Goal: Task Accomplishment & Management: Manage account settings

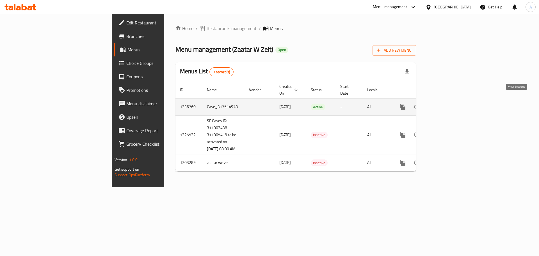
click at [446, 105] on icon "enhanced table" at bounding box center [443, 107] width 5 height 5
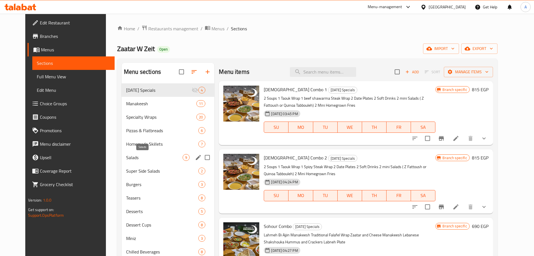
scroll to position [79, 0]
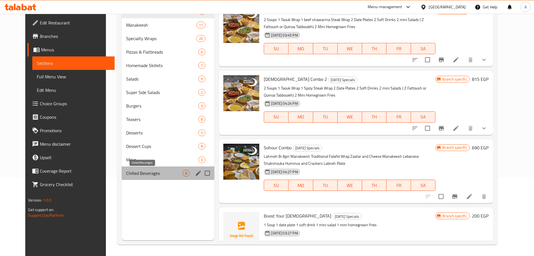
click at [158, 171] on span "Chilled Beverages" at bounding box center [154, 173] width 56 height 7
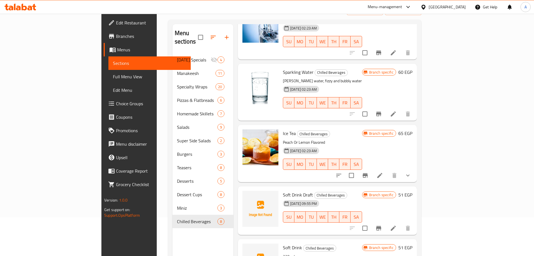
scroll to position [73, 0]
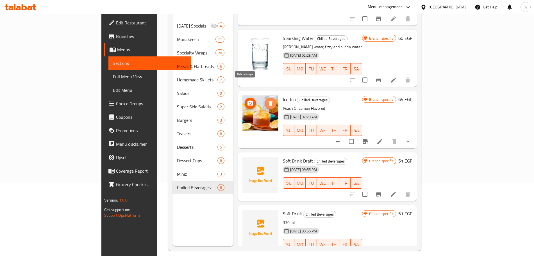
click at [269, 101] on icon "delete image" at bounding box center [271, 103] width 4 height 5
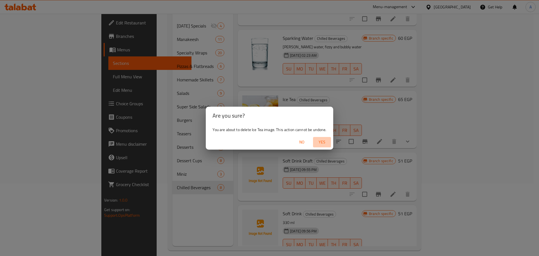
click at [322, 144] on span "Yes" at bounding box center [322, 142] width 13 height 7
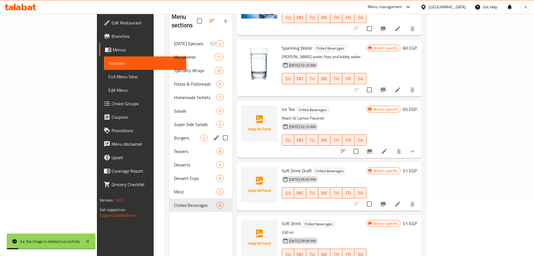
scroll to position [55, 0]
click at [169, 158] on div "Desserts 5" at bounding box center [200, 164] width 63 height 13
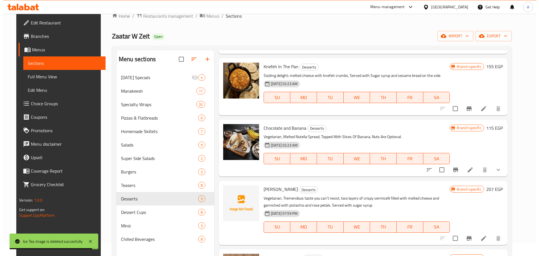
scroll to position [71, 0]
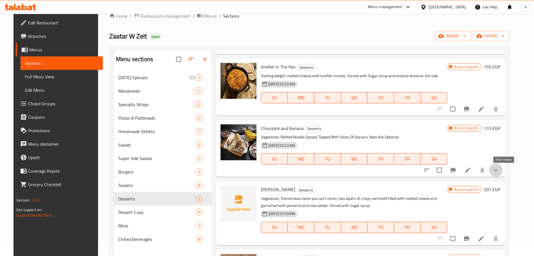
click at [499, 171] on icon "show more" at bounding box center [496, 170] width 7 height 7
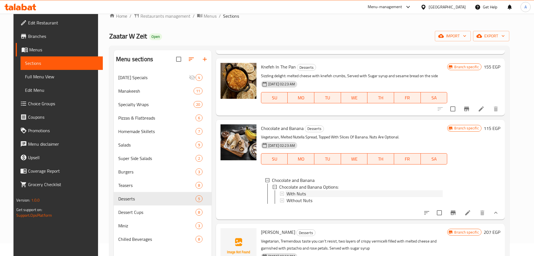
click at [374, 196] on div "With Nuts" at bounding box center [365, 193] width 156 height 7
click at [302, 191] on div "With Nuts" at bounding box center [365, 193] width 156 height 7
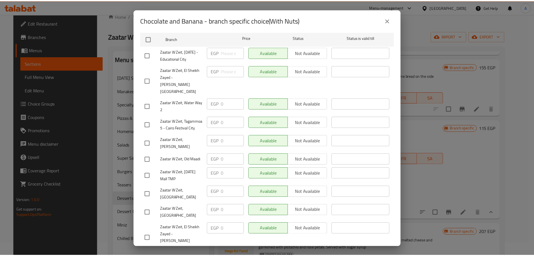
scroll to position [0, 0]
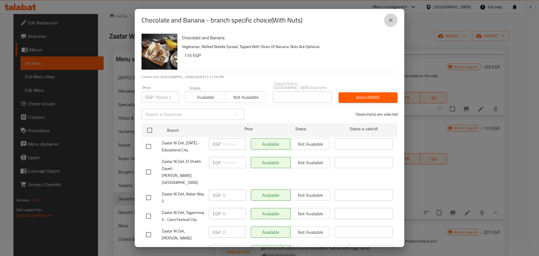
click at [390, 21] on icon "close" at bounding box center [391, 20] width 7 height 7
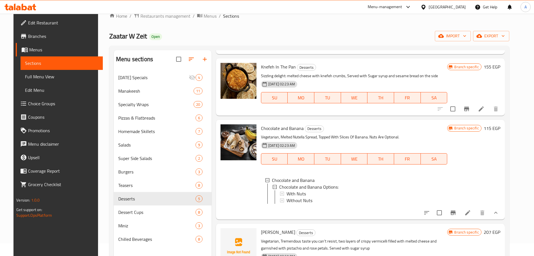
click at [311, 192] on div "With Nuts" at bounding box center [365, 193] width 156 height 7
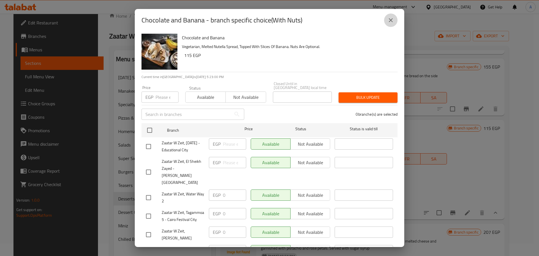
click at [391, 22] on icon "close" at bounding box center [391, 20] width 7 height 7
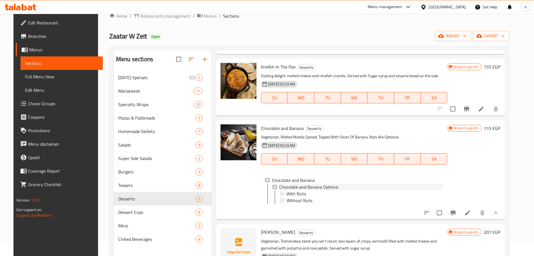
click at [297, 188] on span "Chocolate and Banana Options:" at bounding box center [308, 187] width 59 height 7
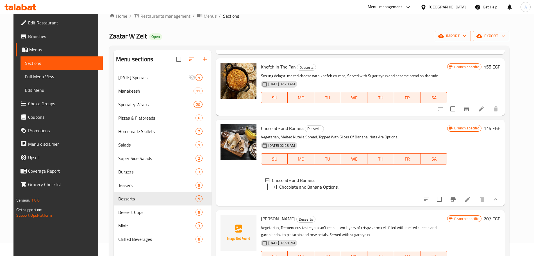
click at [309, 187] on span "Chocolate and Banana Options:" at bounding box center [308, 187] width 59 height 7
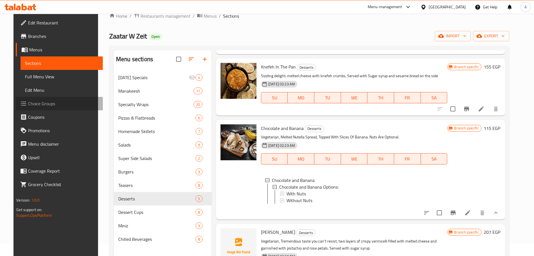
click at [53, 102] on span "Choice Groups" at bounding box center [63, 103] width 70 height 7
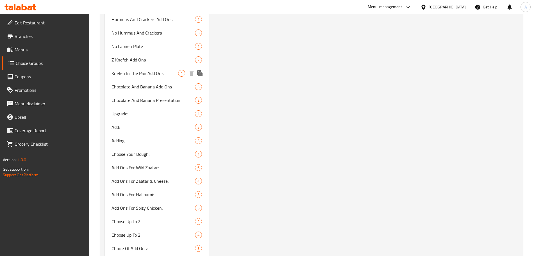
scroll to position [1232, 0]
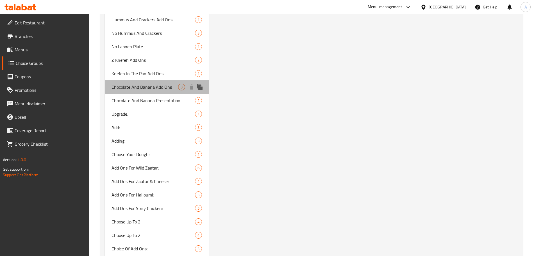
click at [155, 89] on span "Chocolate And Banana Add Ons" at bounding box center [145, 87] width 67 height 7
type input "Chocolate And Banana Add Ons"
type input "إضافات الشوكولاتة والموز"
type input "0"
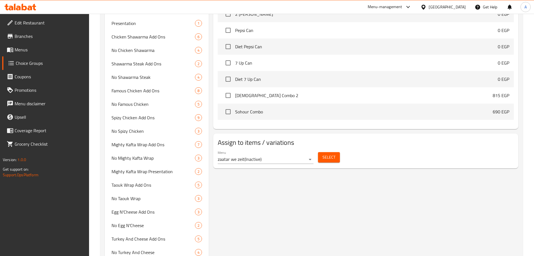
scroll to position [270, 0]
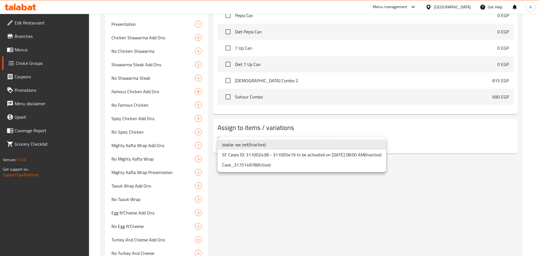
click at [255, 166] on li "Case_317514978 ( Active )" at bounding box center [302, 165] width 169 height 10
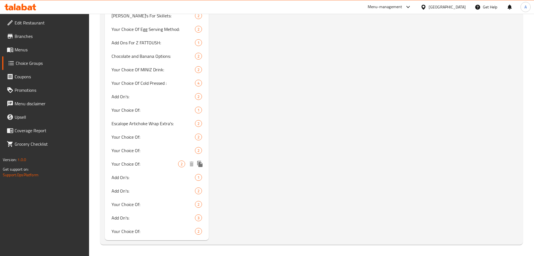
scroll to position [2712, 0]
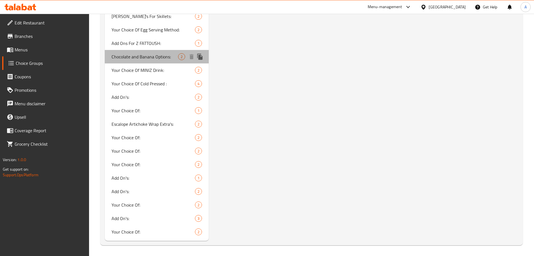
click at [159, 59] on span "Chocolate and Banana Options:" at bounding box center [145, 56] width 67 height 7
type input "Chocolate and Banana Options:"
type input "خيارات الشوكولاتة والموز:"
type input "1"
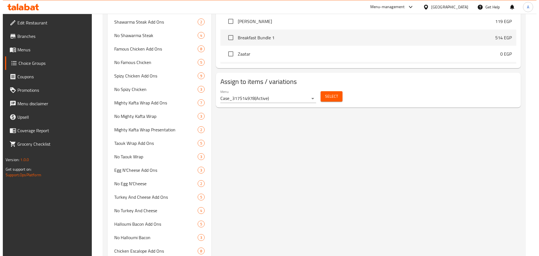
scroll to position [315, 0]
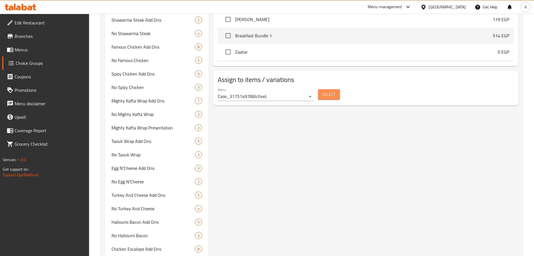
click at [327, 91] on span "Select" at bounding box center [329, 94] width 13 height 7
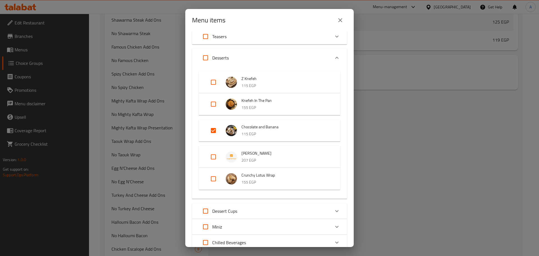
scroll to position [164, 0]
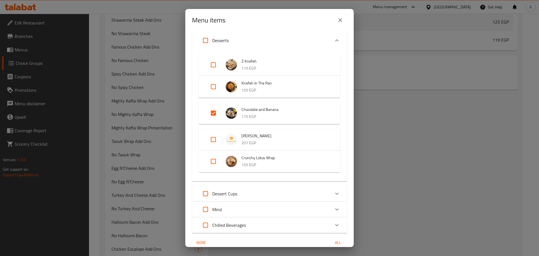
click at [214, 114] on input "Expand" at bounding box center [213, 112] width 13 height 13
checkbox input "false"
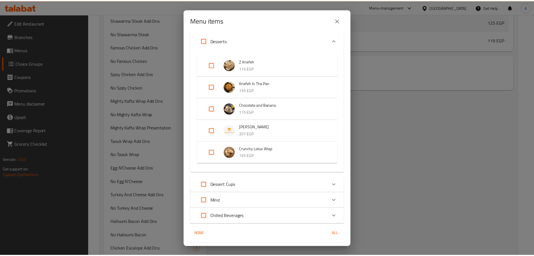
scroll to position [180, 0]
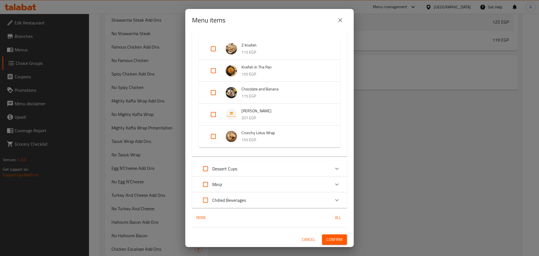
click at [327, 240] on span "Confirm" at bounding box center [335, 239] width 16 height 7
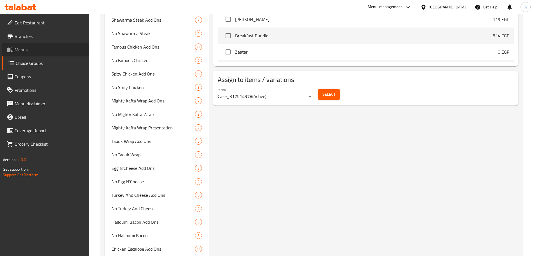
click at [25, 48] on span "Menus" at bounding box center [50, 49] width 70 height 7
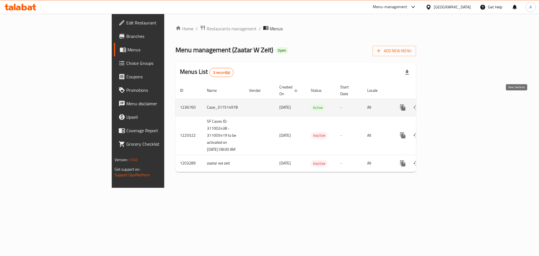
click at [447, 104] on icon "enhanced table" at bounding box center [443, 107] width 7 height 7
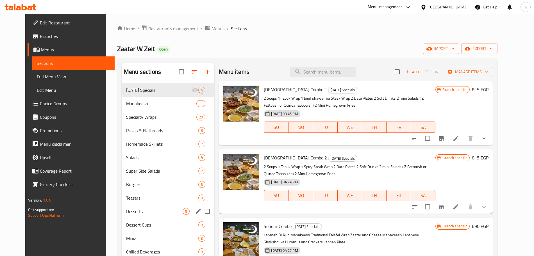
click at [133, 208] on span "Desserts" at bounding box center [154, 211] width 56 height 7
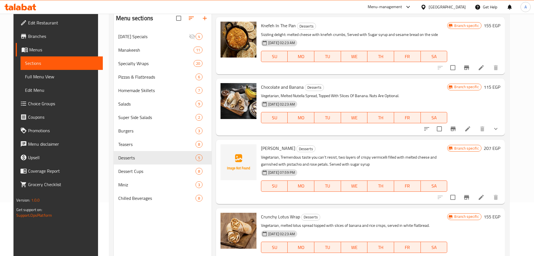
scroll to position [79, 0]
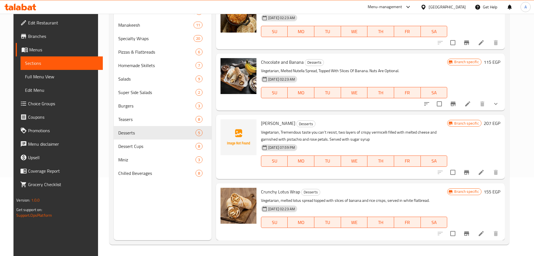
click at [499, 103] on button "show more" at bounding box center [495, 103] width 13 height 13
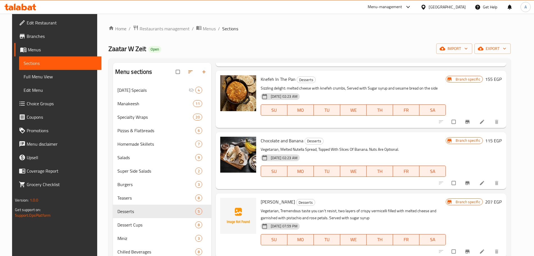
scroll to position [7, 0]
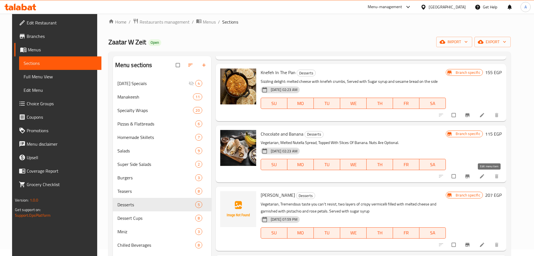
click at [485, 176] on icon at bounding box center [482, 177] width 6 height 6
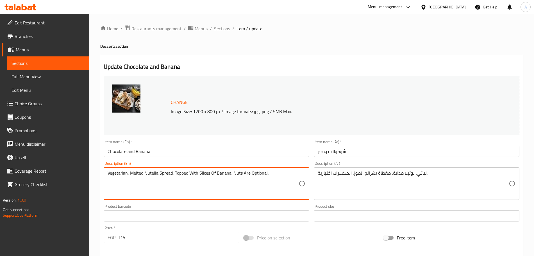
drag, startPoint x: 272, startPoint y: 174, endPoint x: 91, endPoint y: 170, distance: 181.5
paste textarea "MELTED NUTELLA SPREAD, TOPPED WITH SLICES OF BANANA & NUTS"
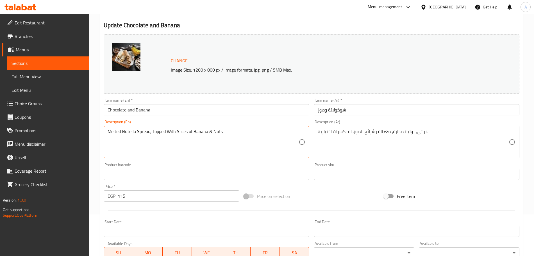
scroll to position [149, 0]
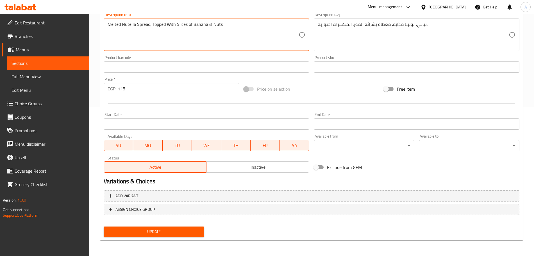
type textarea "Melted Nutella Spread, Topped With Slices of Banana & Nuts"
click at [197, 232] on span "Update" at bounding box center [154, 231] width 92 height 7
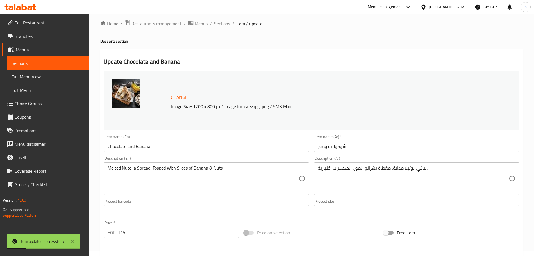
scroll to position [0, 0]
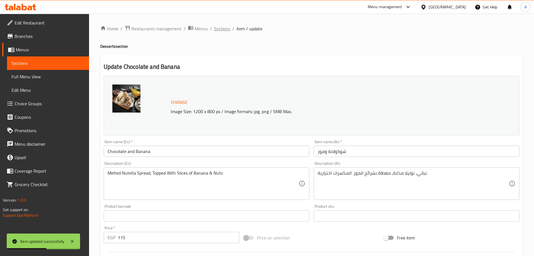
click at [223, 28] on span "Sections" at bounding box center [222, 28] width 16 height 7
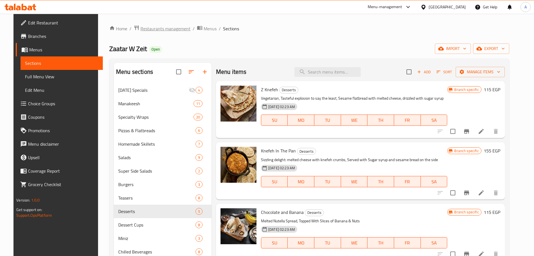
click at [173, 30] on span "Restaurants management" at bounding box center [165, 28] width 50 height 7
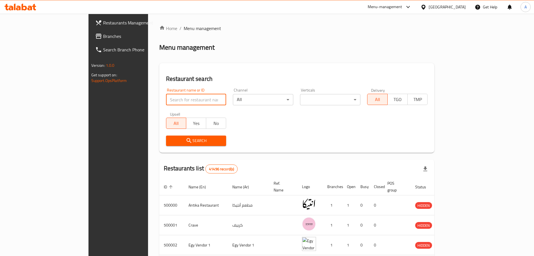
click at [166, 101] on input "search" at bounding box center [196, 99] width 60 height 11
type input "qatma"
click button "Search" at bounding box center [196, 141] width 60 height 10
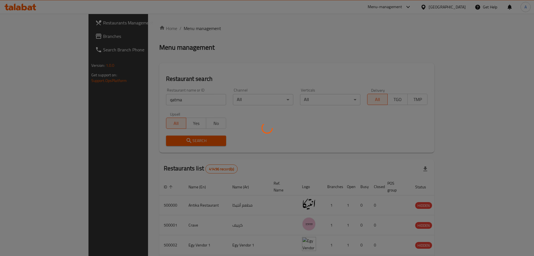
click at [258, 133] on div at bounding box center [267, 128] width 534 height 256
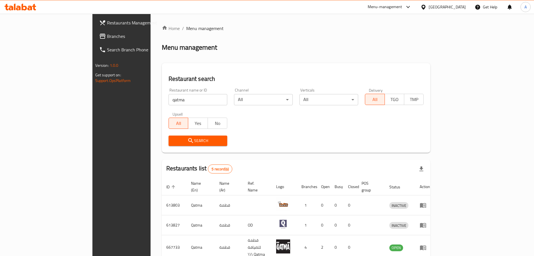
scroll to position [63, 0]
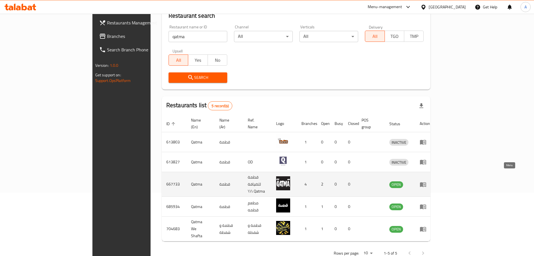
click at [426, 182] on icon "enhanced table" at bounding box center [423, 184] width 6 height 5
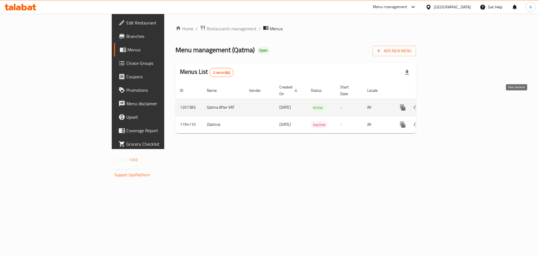
click at [447, 104] on icon "enhanced table" at bounding box center [443, 107] width 7 height 7
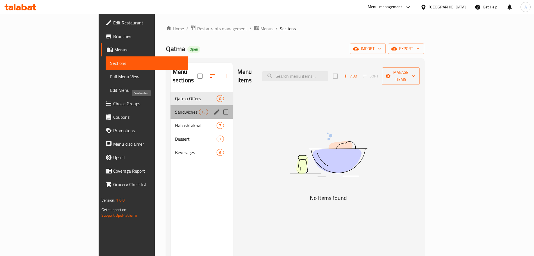
click at [175, 109] on span "Sandwiches" at bounding box center [187, 112] width 24 height 7
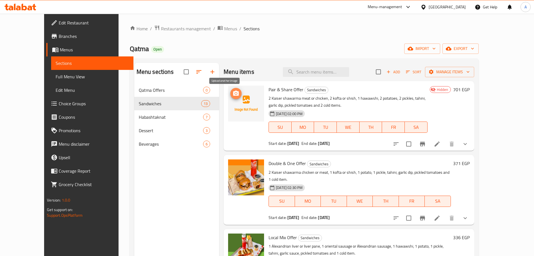
click at [235, 93] on circle "upload picture" at bounding box center [236, 94] width 2 height 2
click at [233, 95] on icon "upload picture" at bounding box center [236, 93] width 6 height 5
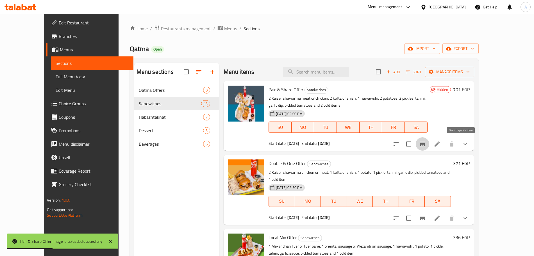
click at [426, 143] on icon "Branch-specific-item" at bounding box center [422, 144] width 7 height 7
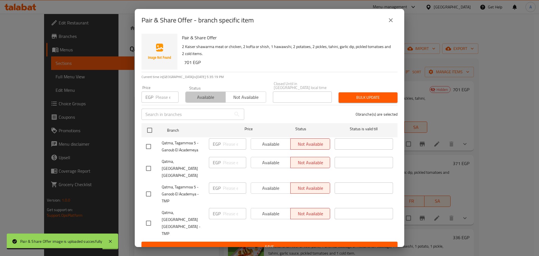
click at [212, 101] on span "Available" at bounding box center [206, 97] width 36 height 8
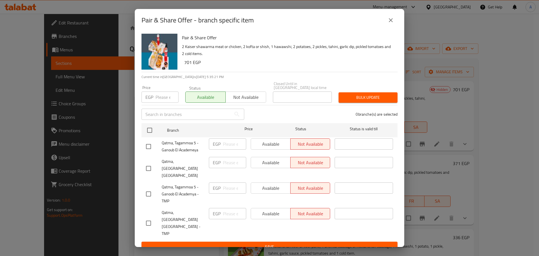
click at [149, 169] on input "checkbox" at bounding box center [149, 169] width 12 height 12
checkbox input "true"
click at [149, 217] on input "checkbox" at bounding box center [149, 223] width 12 height 12
checkbox input "true"
click at [364, 101] on span "Bulk update" at bounding box center [368, 97] width 50 height 7
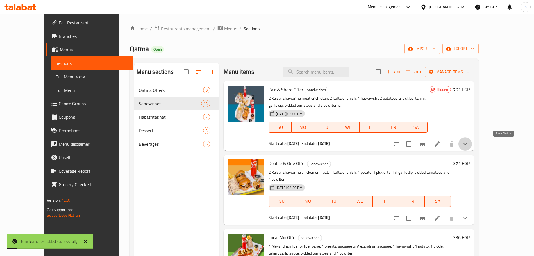
click at [469, 145] on icon "show more" at bounding box center [465, 144] width 7 height 7
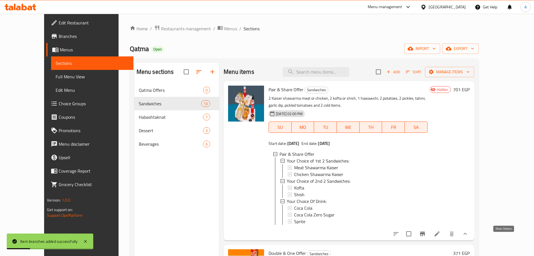
click at [469, 237] on icon "show more" at bounding box center [465, 234] width 7 height 7
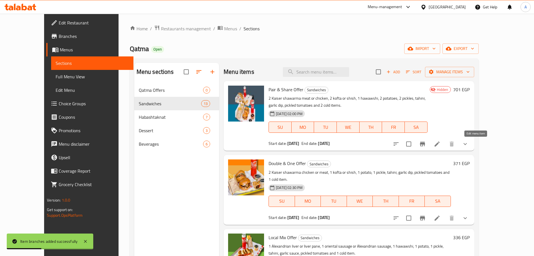
click at [441, 145] on icon at bounding box center [437, 144] width 7 height 7
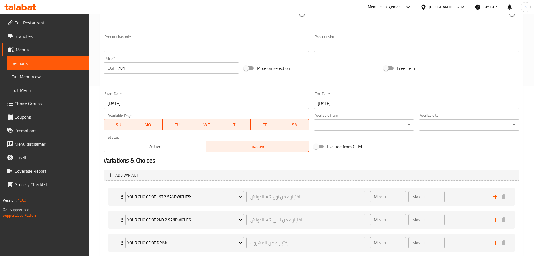
scroll to position [171, 0]
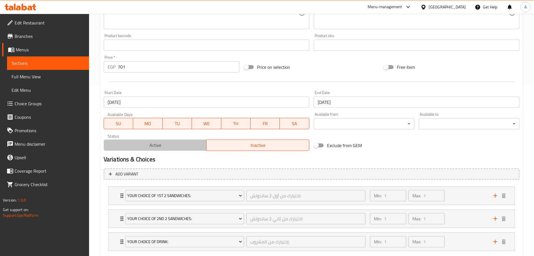
click at [197, 144] on span "Active" at bounding box center [155, 145] width 98 height 8
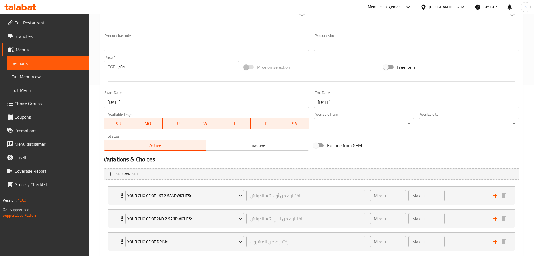
scroll to position [204, 0]
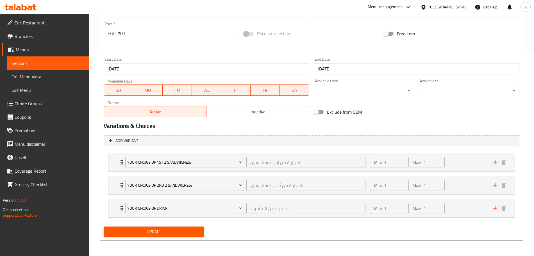
click at [289, 112] on span "Inactive" at bounding box center [258, 112] width 98 height 8
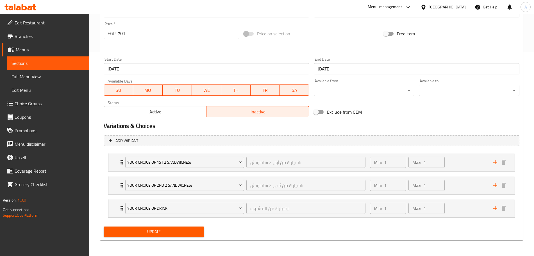
scroll to position [0, 0]
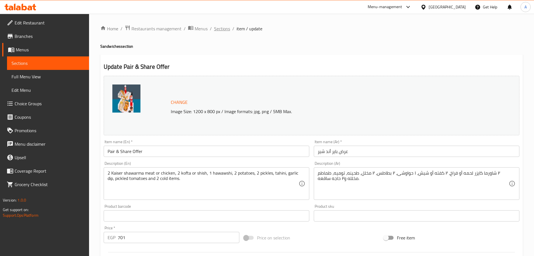
click at [219, 28] on span "Sections" at bounding box center [222, 28] width 16 height 7
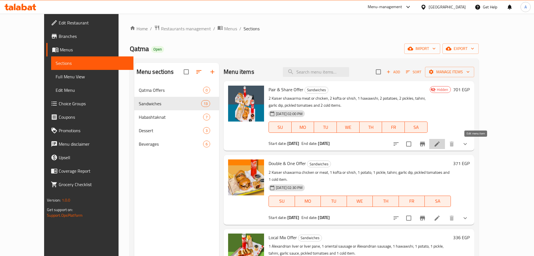
click at [440, 144] on icon at bounding box center [437, 144] width 5 height 5
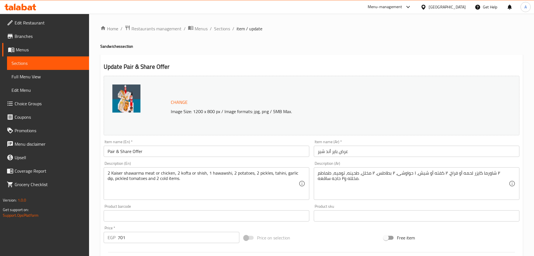
scroll to position [204, 0]
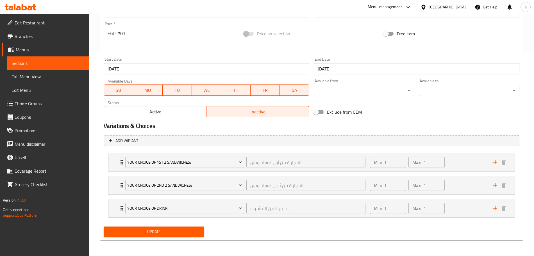
click at [189, 114] on span "Active" at bounding box center [155, 112] width 98 height 8
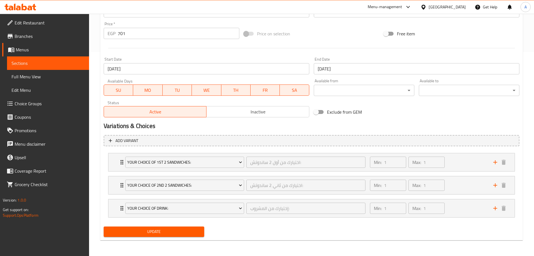
click at [196, 233] on span "Update" at bounding box center [154, 231] width 92 height 7
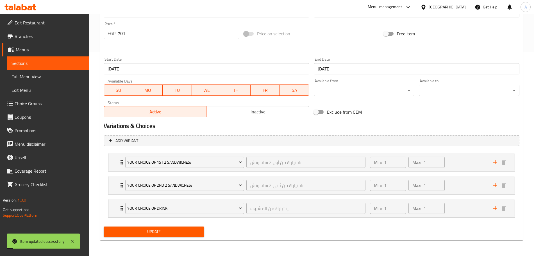
scroll to position [0, 0]
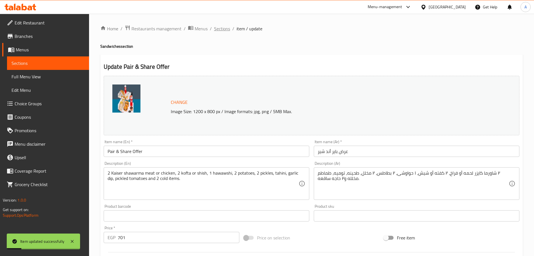
click at [224, 28] on span "Sections" at bounding box center [222, 28] width 16 height 7
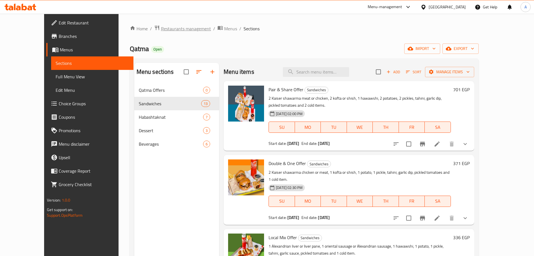
click at [161, 30] on span "Restaurants management" at bounding box center [186, 28] width 50 height 7
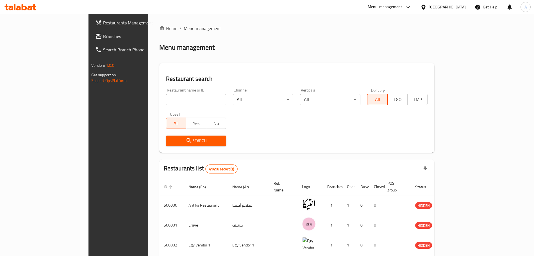
click at [103, 24] on span "Restaurants Management" at bounding box center [138, 22] width 70 height 7
